Goal: Find contact information: Find contact information

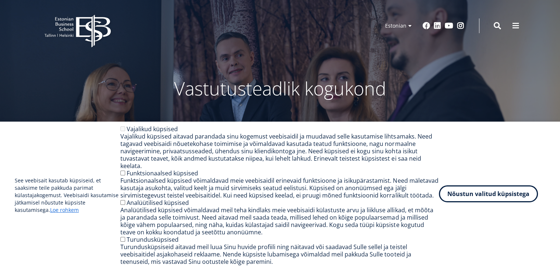
click at [529, 197] on button "Nõustun valitud küpsistega" at bounding box center [488, 193] width 99 height 17
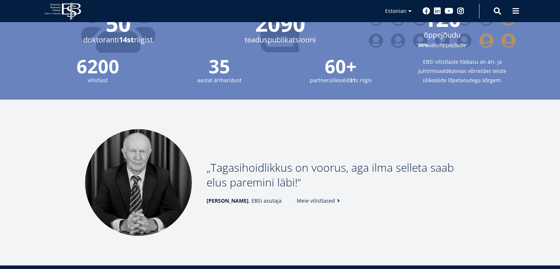
scroll to position [1083, 0]
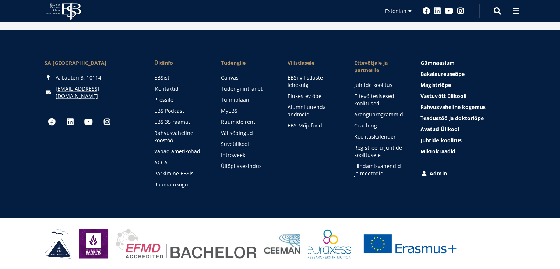
click at [175, 87] on link "Kontaktid" at bounding box center [181, 88] width 52 height 7
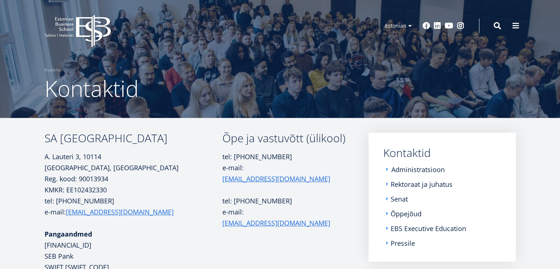
click at [412, 168] on link "Administratsioon" at bounding box center [418, 169] width 53 height 7
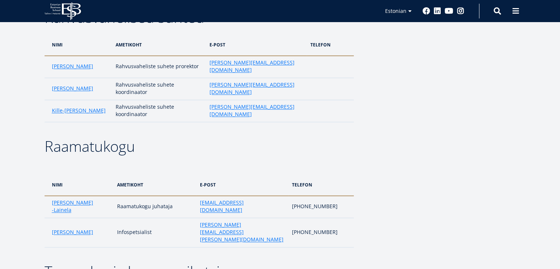
scroll to position [1069, 0]
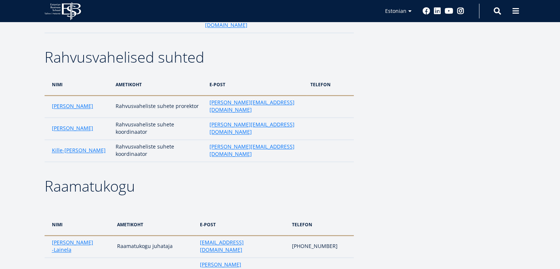
drag, startPoint x: 256, startPoint y: 90, endPoint x: 189, endPoint y: 86, distance: 66.5
drag, startPoint x: 255, startPoint y: 94, endPoint x: 216, endPoint y: 86, distance: 40.0
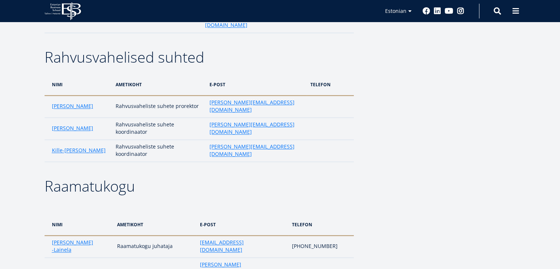
drag, startPoint x: 255, startPoint y: 92, endPoint x: 205, endPoint y: 88, distance: 49.6
copy link "kadi.truuleht@ebs.ee"
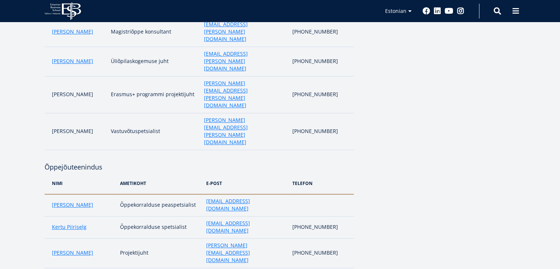
scroll to position [368, 0]
